Goal: Obtain resource: Download file/media

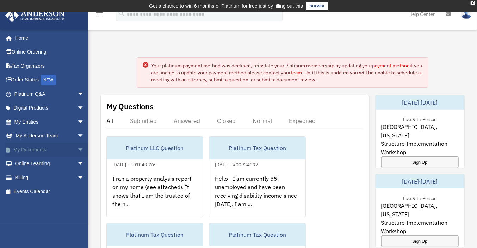
click at [77, 151] on span "arrow_drop_down" at bounding box center [84, 150] width 14 height 14
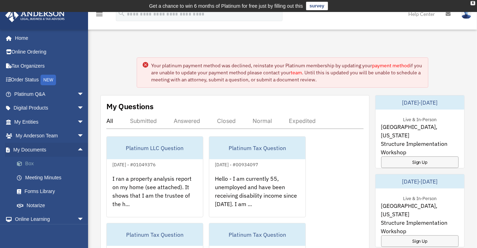
click at [33, 163] on link "Box" at bounding box center [52, 164] width 85 height 14
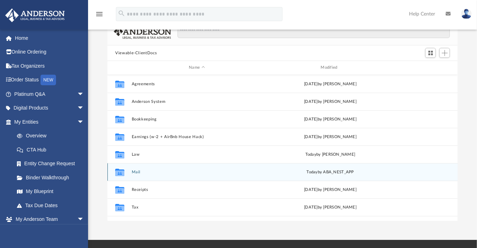
scroll to position [59, 0]
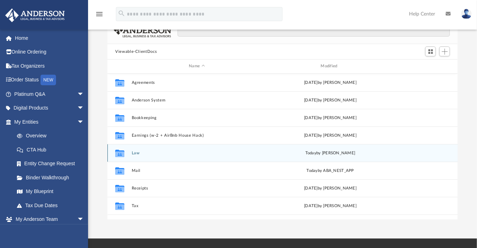
click at [138, 153] on button "Law" at bounding box center [197, 153] width 130 height 5
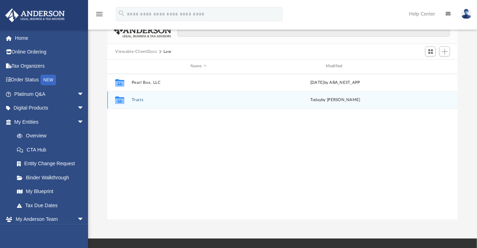
click at [144, 103] on div "Collaborated Folder Trusts today by Cole Knight-Ferguson" at bounding box center [282, 100] width 350 height 18
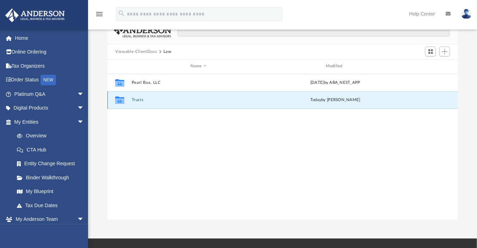
click at [121, 103] on icon "grid" at bounding box center [119, 101] width 9 height 6
click at [123, 99] on icon "grid" at bounding box center [119, 101] width 9 height 6
click at [140, 99] on button "Trusts" at bounding box center [199, 100] width 134 height 5
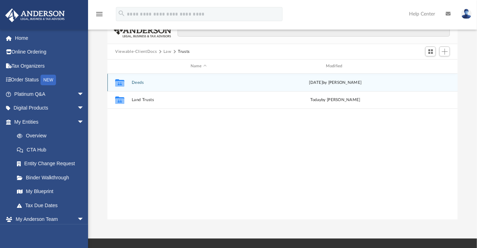
click at [141, 85] on div "Collaborated Folder Deeds Fri Aug 29 2025 by Cole Knight-Ferguson" at bounding box center [282, 83] width 350 height 18
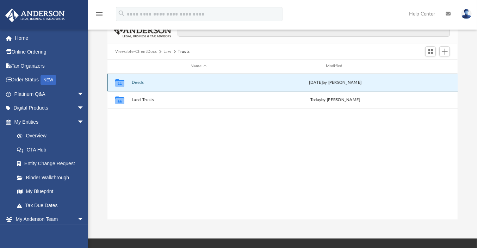
click at [132, 84] on button "Deeds" at bounding box center [199, 82] width 134 height 5
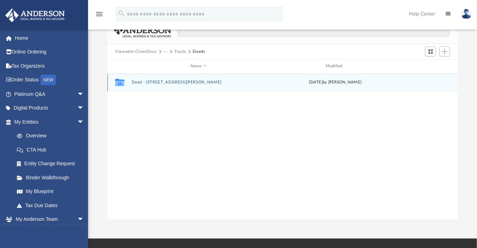
click at [132, 84] on button "Deed - 2577 Carpenter Street" at bounding box center [199, 82] width 134 height 5
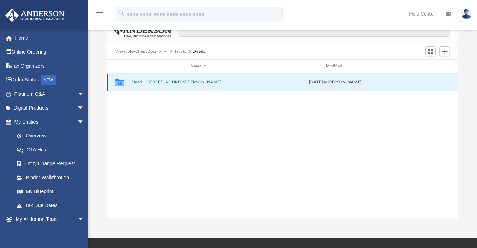
click at [132, 84] on button "Deed - 2577 Carpenter Street" at bounding box center [199, 82] width 134 height 5
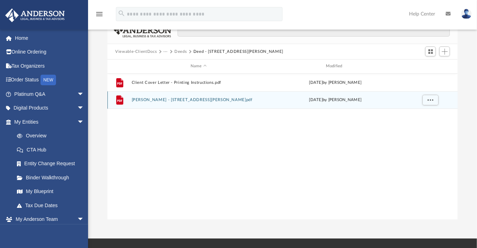
click at [144, 99] on button "Grant Deed - 2577 Carpenter Street.pdf" at bounding box center [199, 100] width 134 height 5
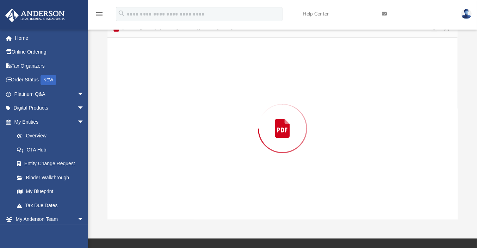
click at [144, 99] on div "Preview" at bounding box center [282, 129] width 350 height 182
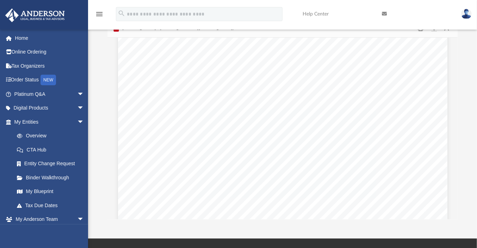
scroll to position [735, 0]
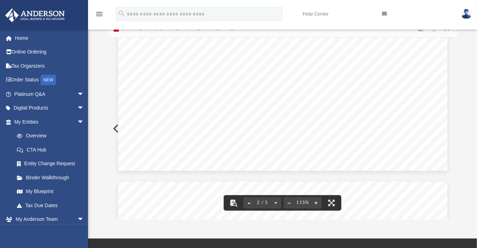
click at [379, 97] on span "Trustee, be obliged to see to the application of any purchase money, rent or mo…" at bounding box center [282, 99] width 233 height 6
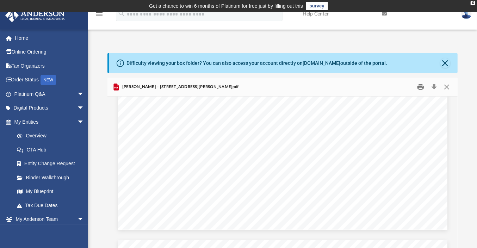
click at [420, 89] on button "Print" at bounding box center [421, 87] width 14 height 11
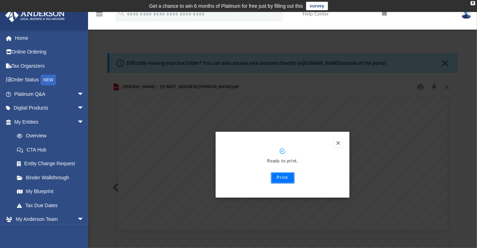
click at [290, 177] on button "Print" at bounding box center [283, 177] width 24 height 11
